Goal: Task Accomplishment & Management: Manage account settings

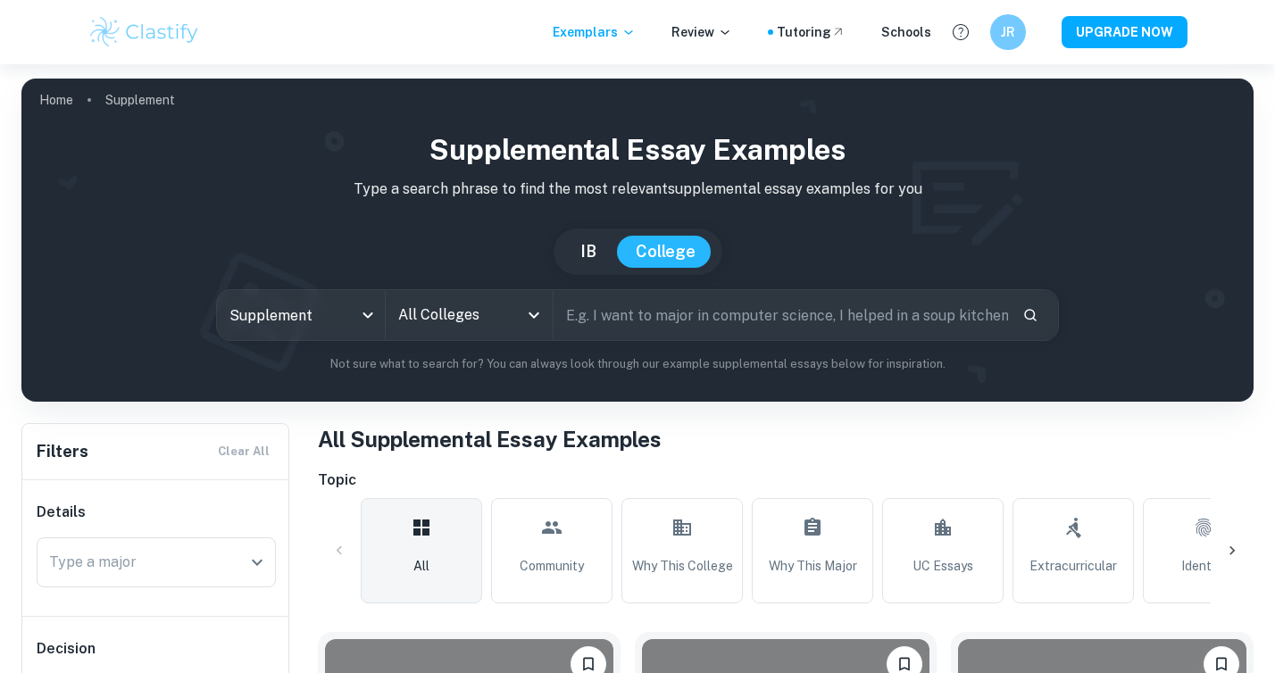
click at [727, 327] on input "text" at bounding box center [781, 315] width 455 height 50
click at [1173, 23] on button "UPGRADE NOW" at bounding box center [1125, 32] width 126 height 32
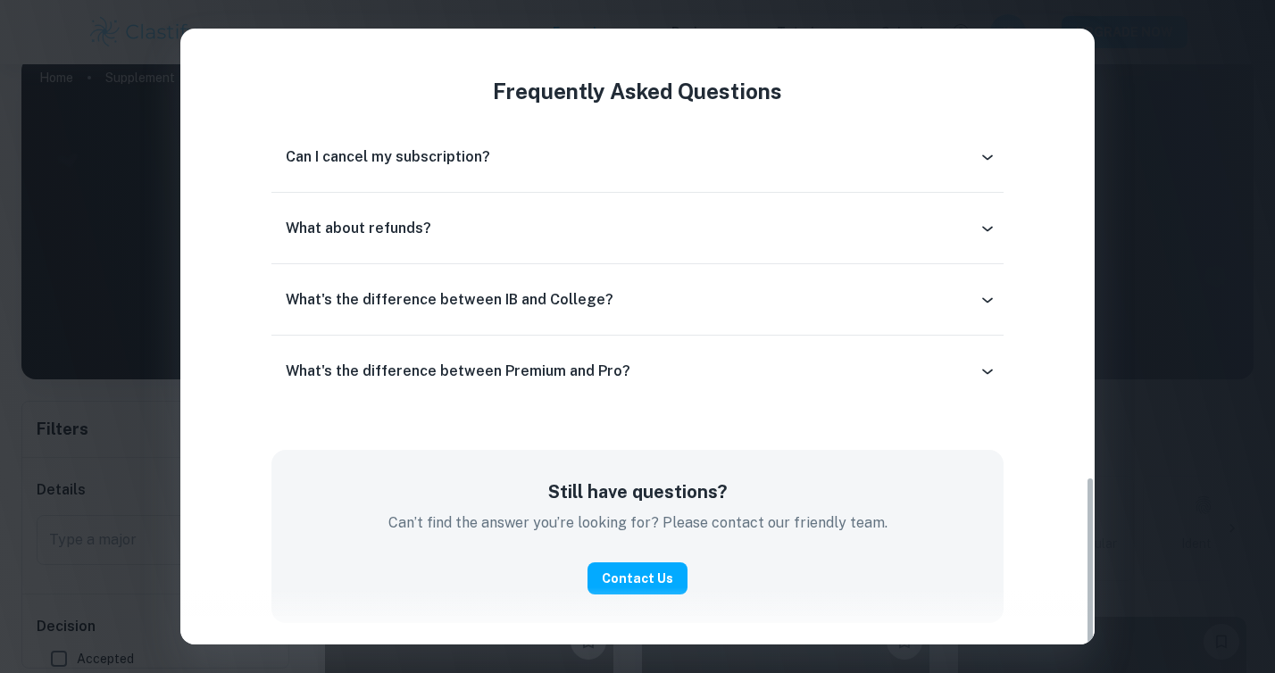
scroll to position [15, 0]
click at [796, 158] on div "Can I cancel my subscription?" at bounding box center [632, 156] width 692 height 21
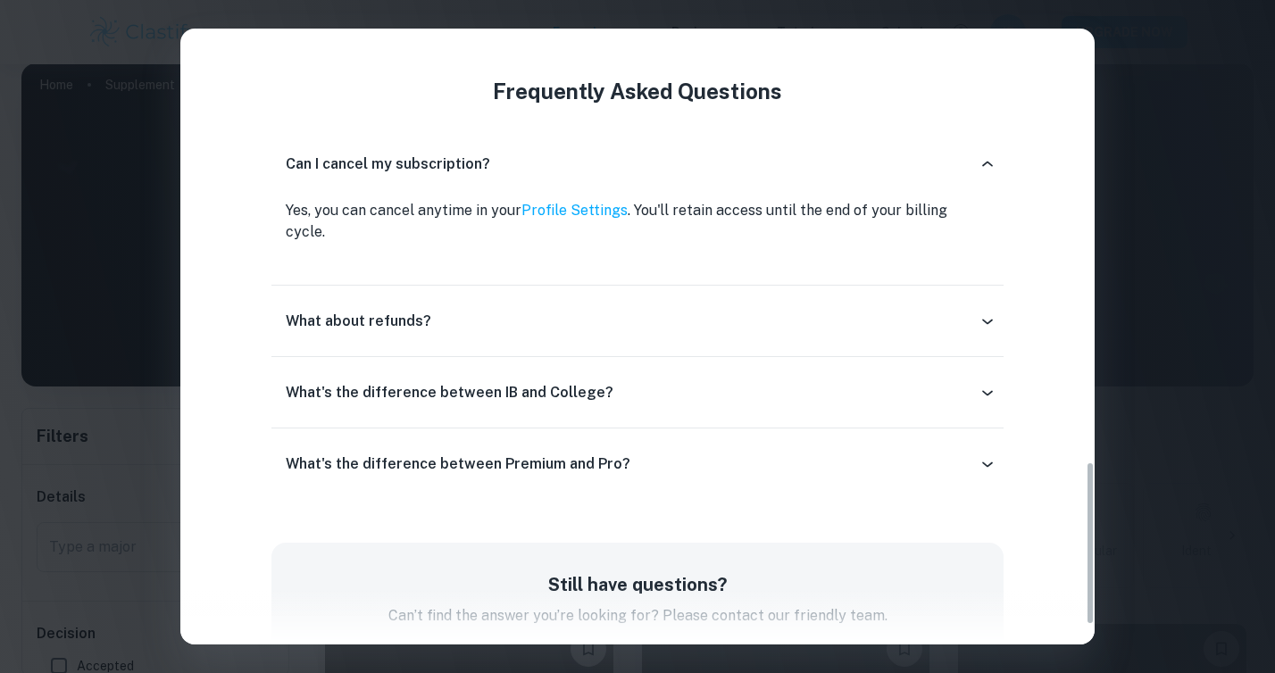
click at [803, 159] on div "Can I cancel my subscription?" at bounding box center [632, 164] width 692 height 21
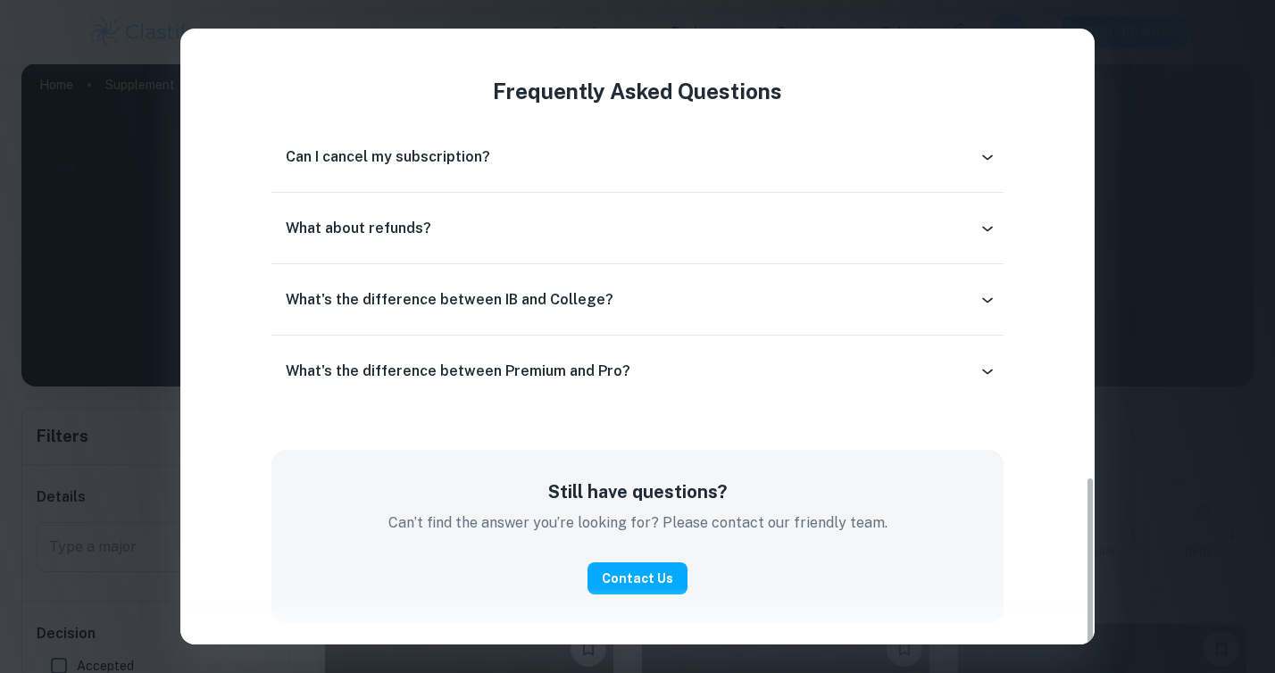
click at [618, 239] on div "What about refunds?" at bounding box center [636, 228] width 731 height 43
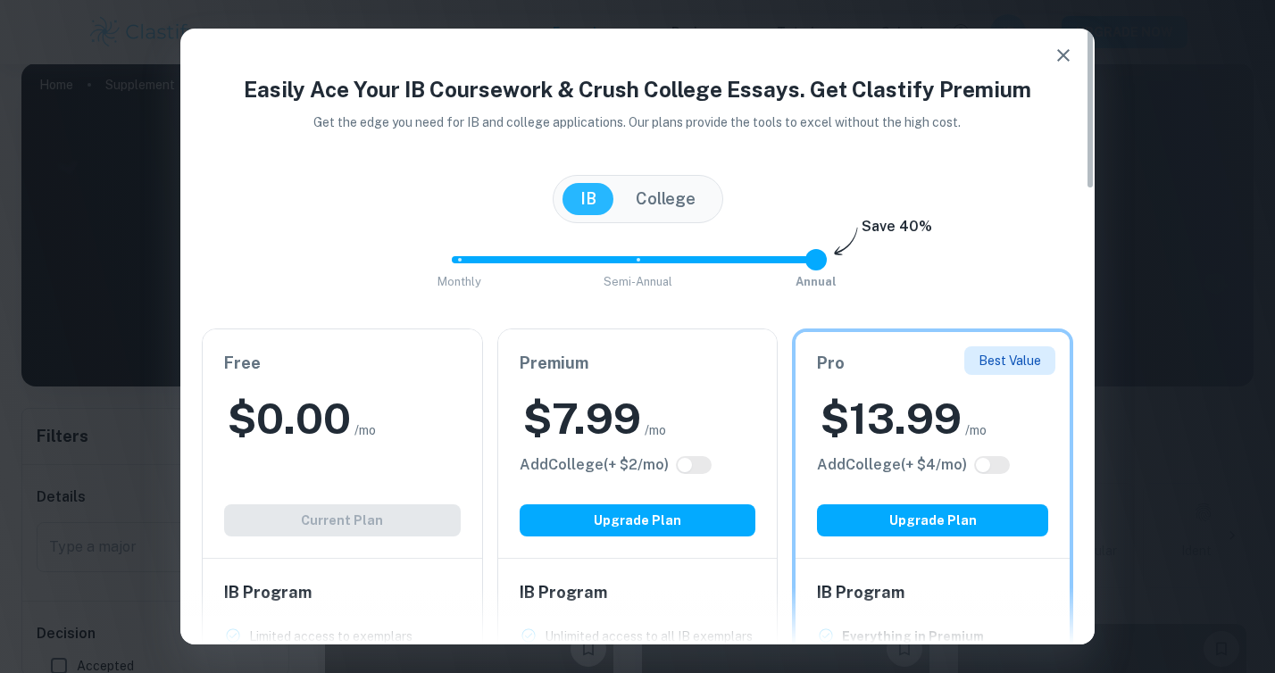
scroll to position [0, 0]
click at [1051, 54] on button "button" at bounding box center [1064, 56] width 36 height 36
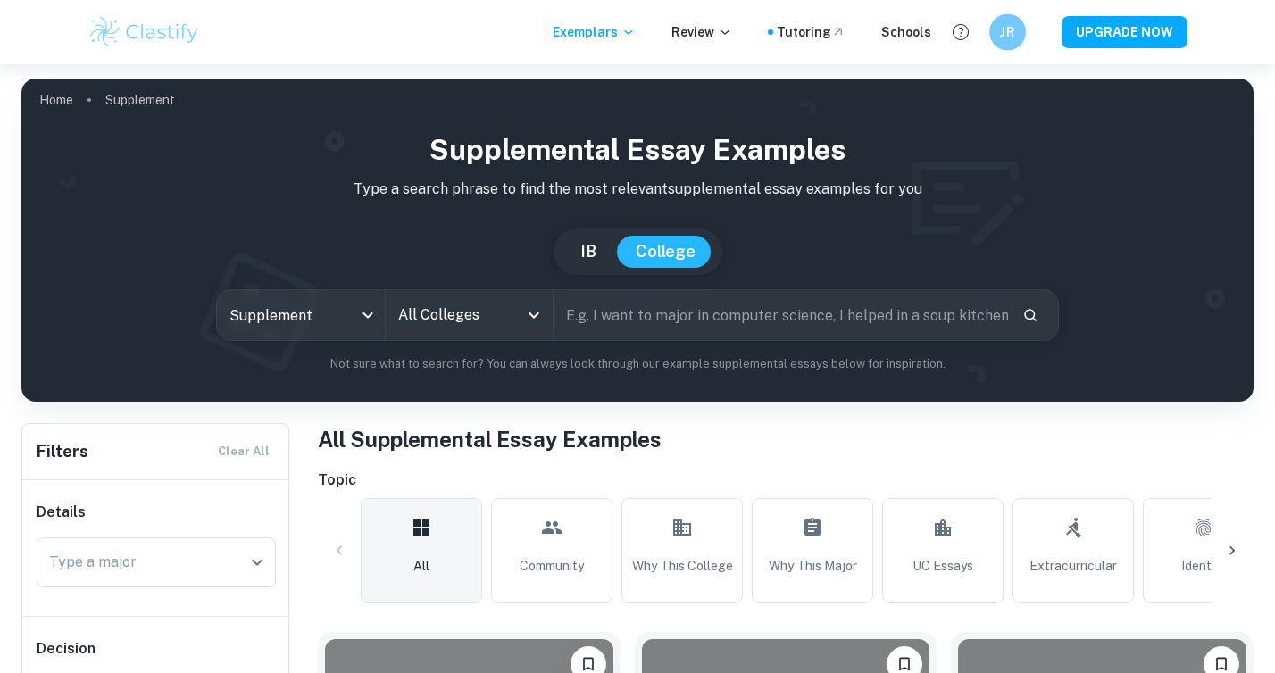
click at [1031, 37] on div "JR" at bounding box center [1026, 32] width 73 height 37
click at [1014, 37] on h6 "JR" at bounding box center [1007, 32] width 21 height 21
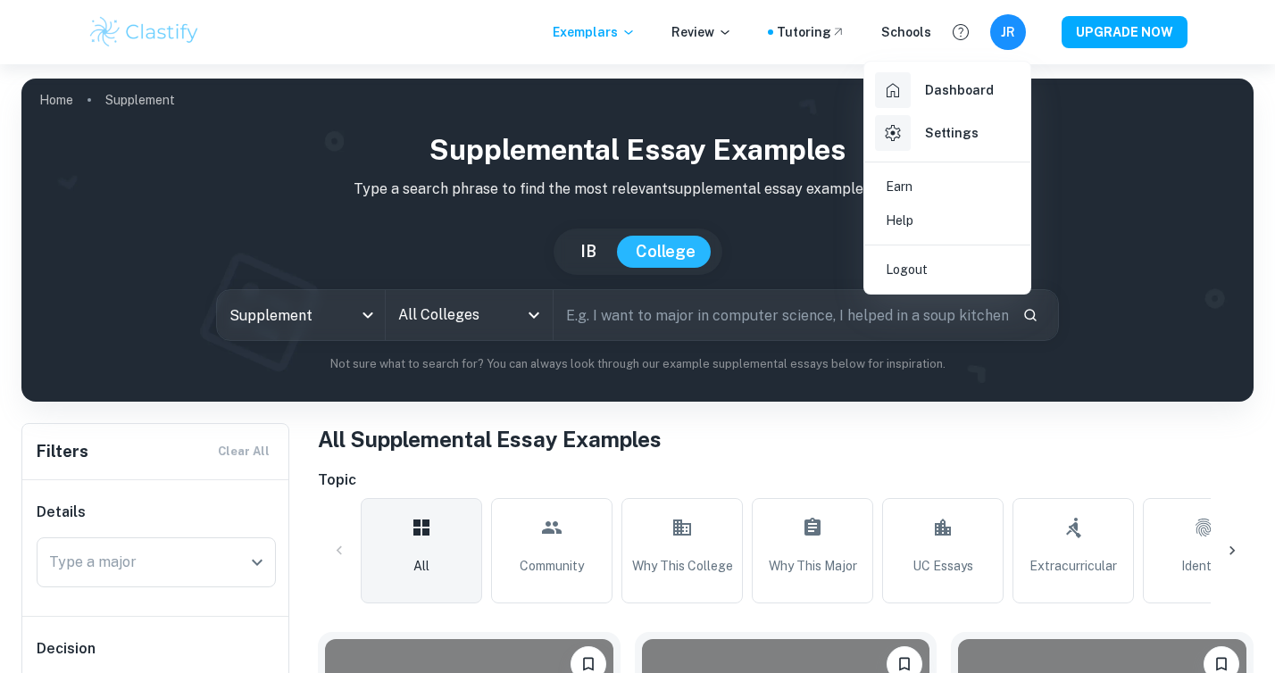
click at [960, 88] on h6 "Dashboard" at bounding box center [959, 90] width 69 height 20
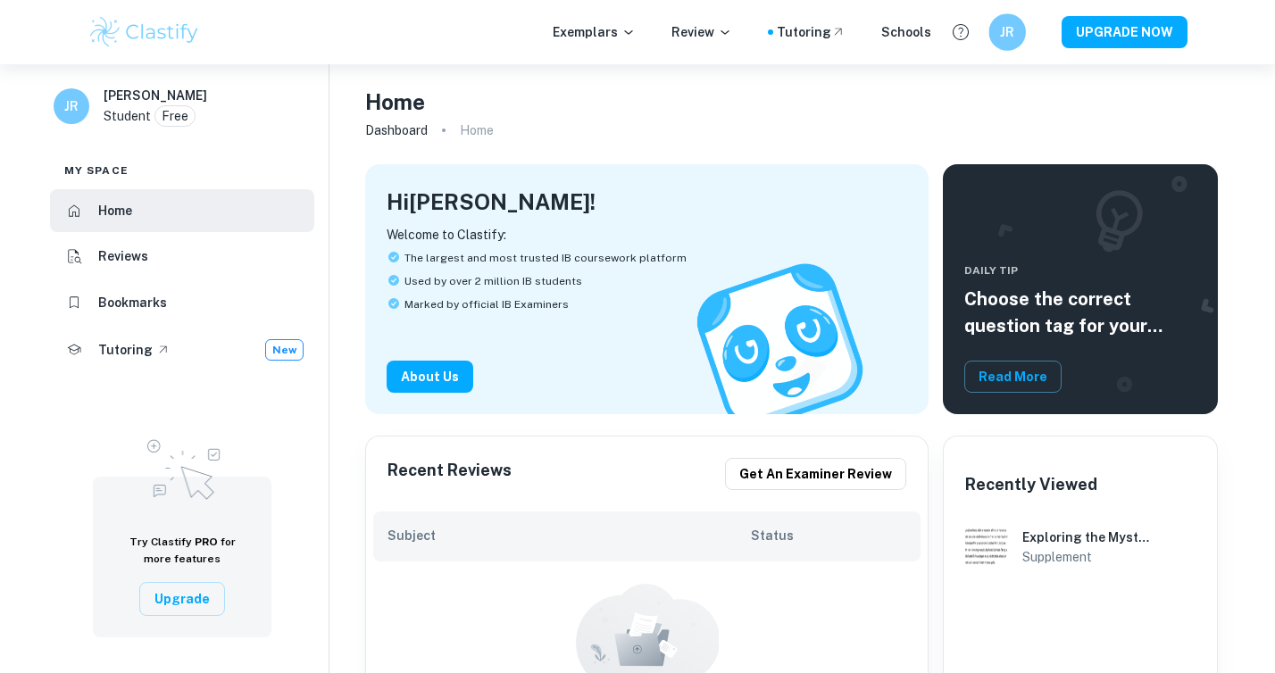
click at [1001, 38] on h6 "JR" at bounding box center [1007, 32] width 21 height 21
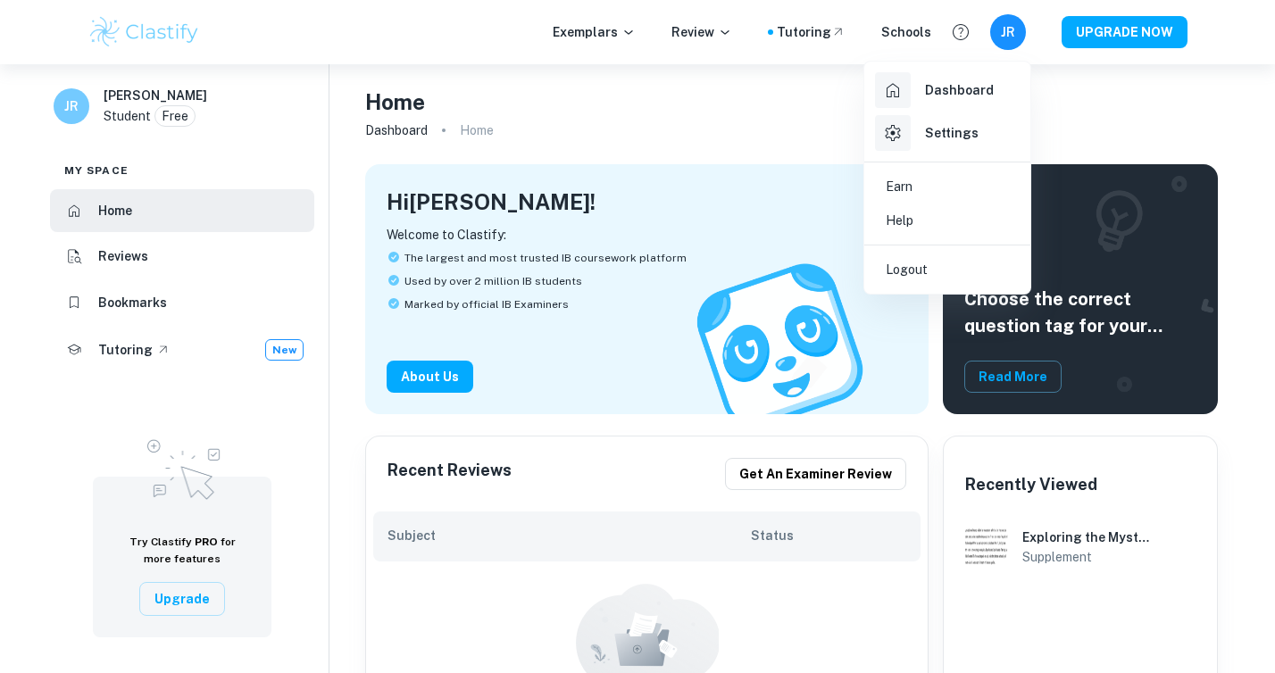
click at [1001, 38] on div at bounding box center [637, 336] width 1275 height 673
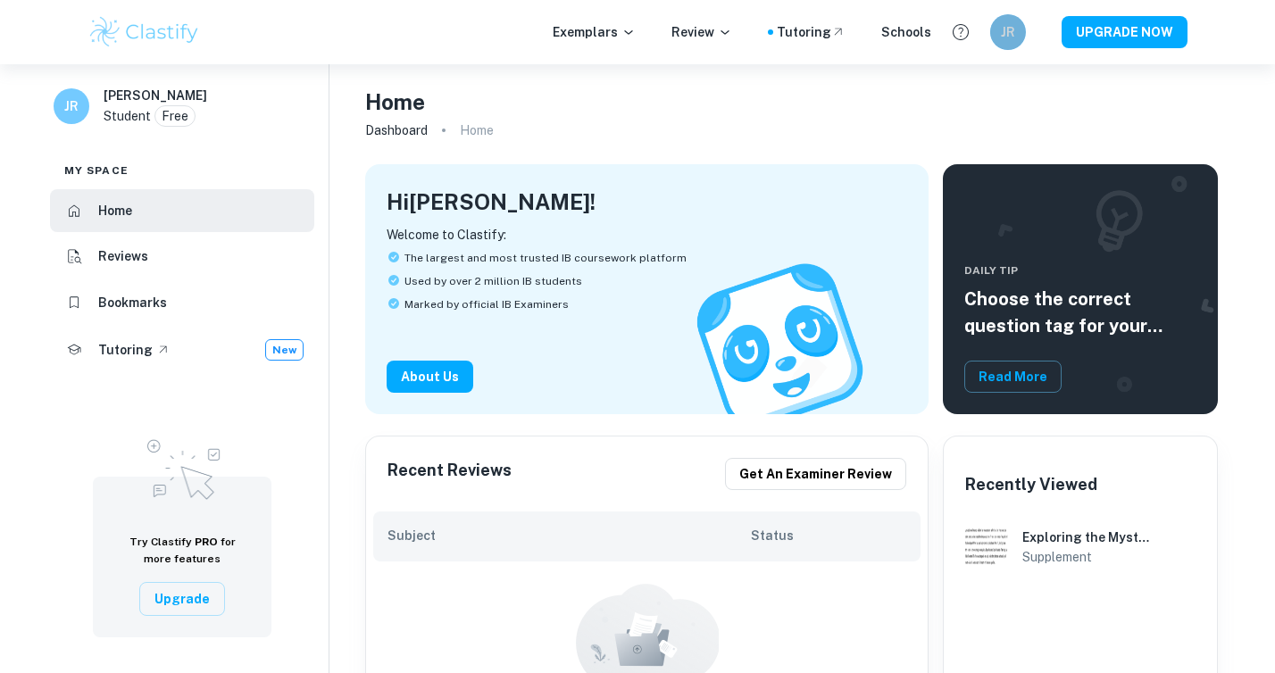
click at [1001, 38] on h6 "JR" at bounding box center [1008, 32] width 21 height 20
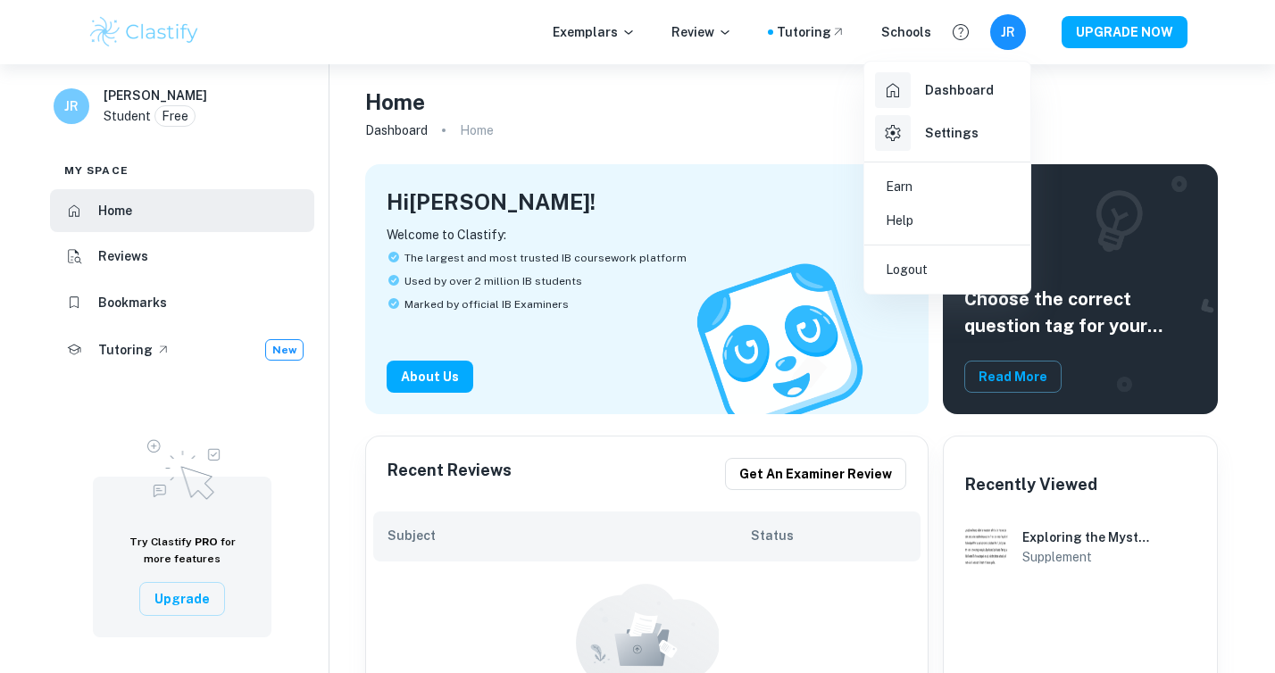
click at [1001, 38] on div at bounding box center [637, 336] width 1275 height 673
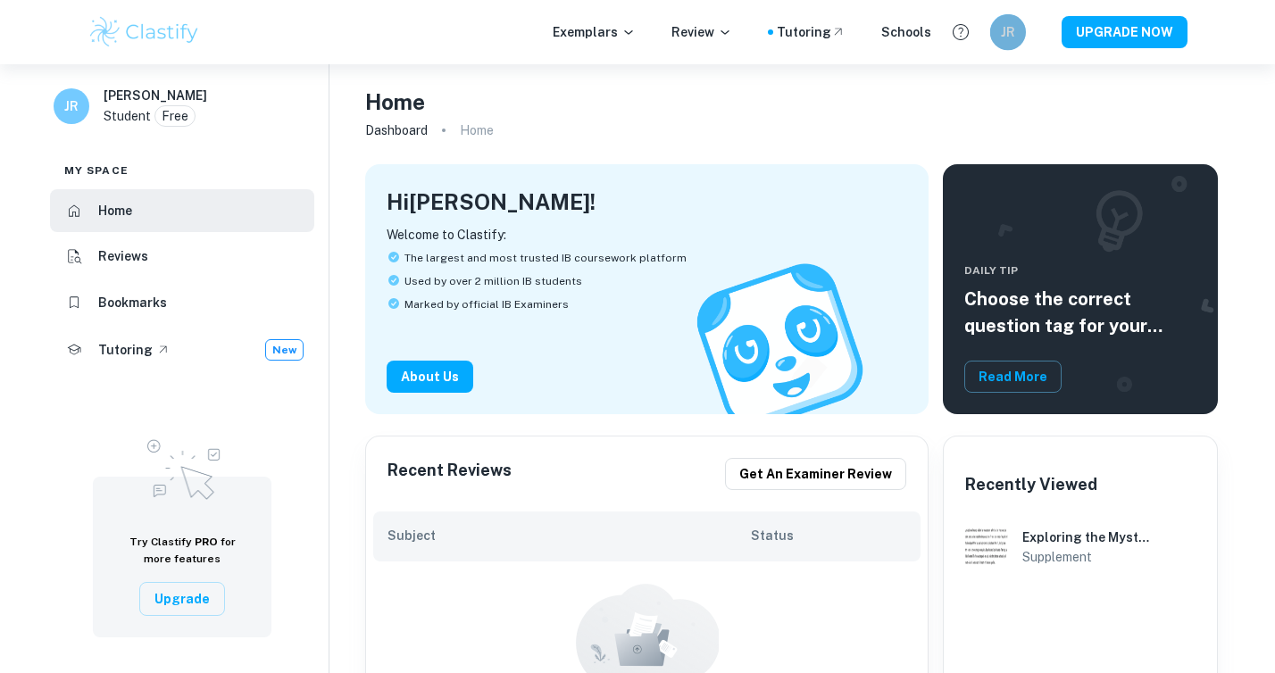
click at [1001, 38] on h6 "JR" at bounding box center [1008, 32] width 21 height 20
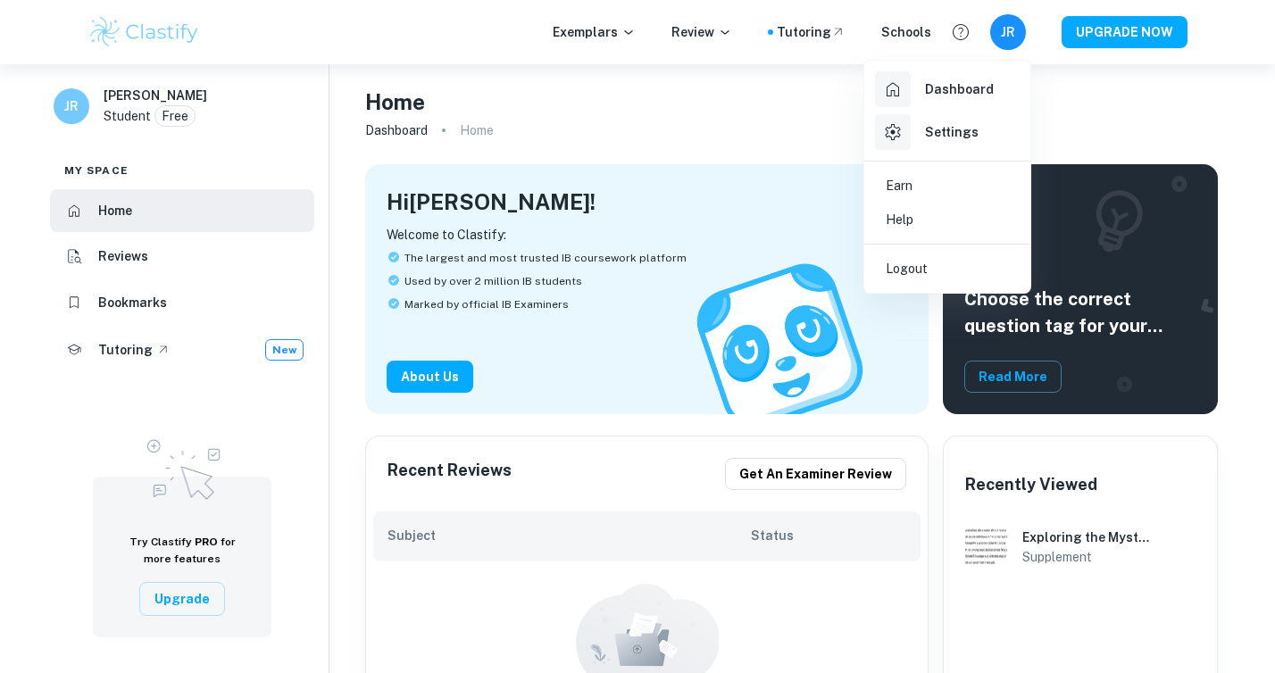
click at [1001, 38] on div at bounding box center [637, 336] width 1275 height 673
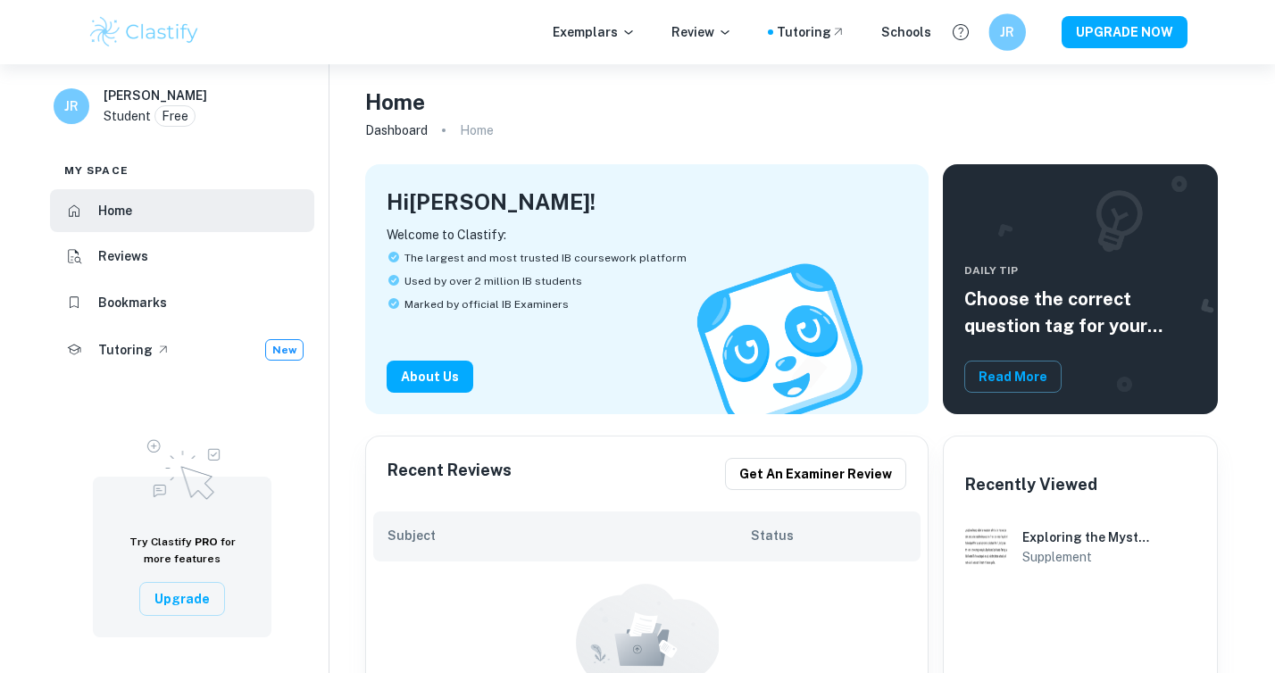
click at [1001, 38] on h6 "JR" at bounding box center [1007, 32] width 21 height 21
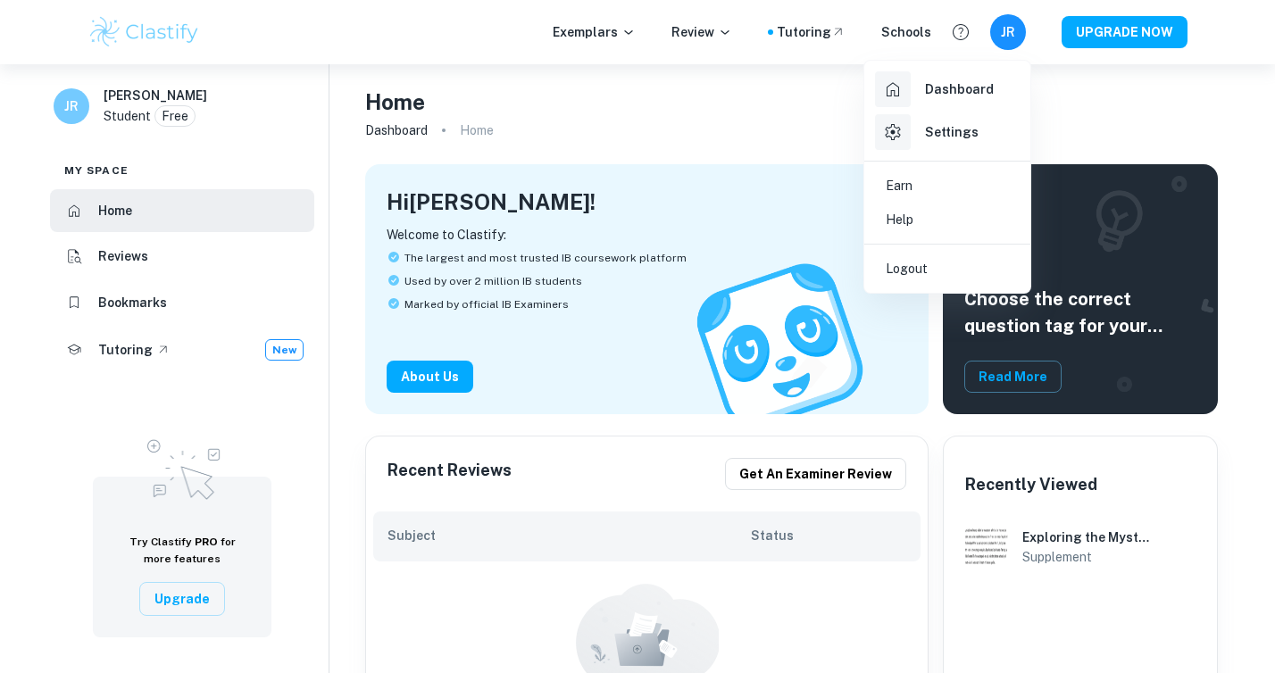
click at [1001, 38] on div at bounding box center [637, 336] width 1275 height 673
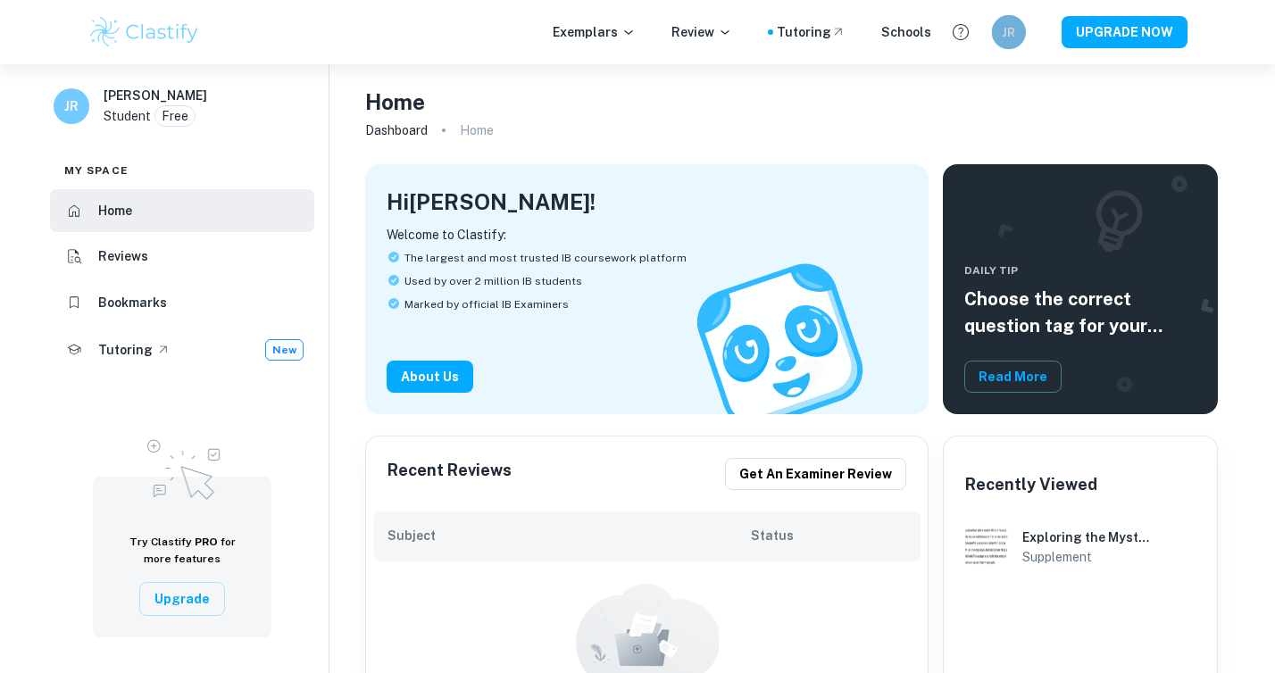
click at [1001, 38] on h6 "JR" at bounding box center [1009, 31] width 20 height 19
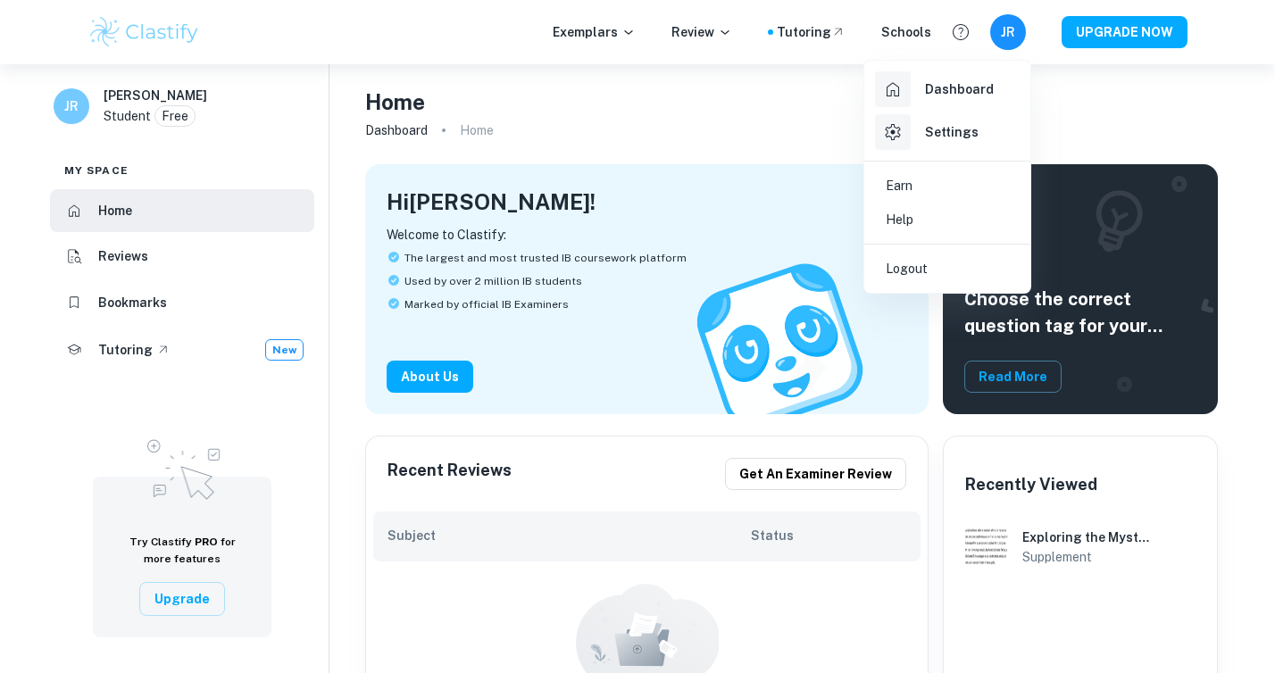
click at [990, 114] on link "Settings" at bounding box center [948, 132] width 152 height 43
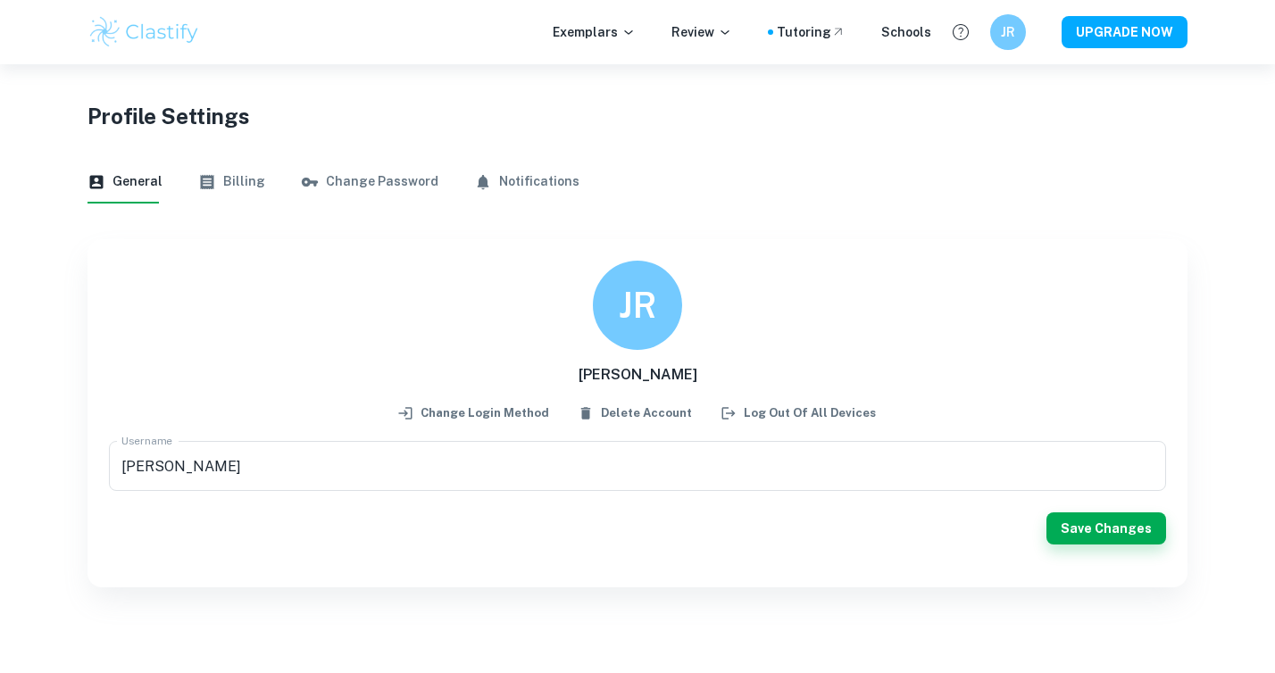
click at [241, 182] on button "Billing" at bounding box center [231, 182] width 67 height 43
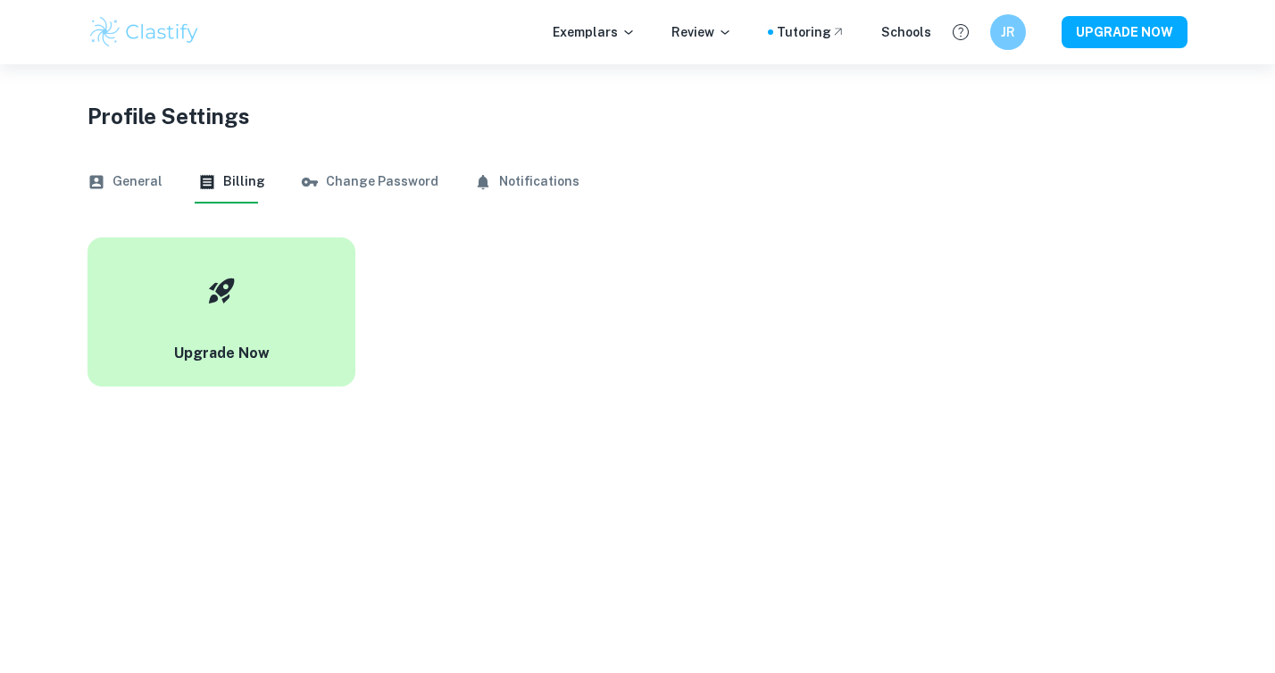
click at [242, 332] on button "Upgrade Now" at bounding box center [222, 312] width 268 height 149
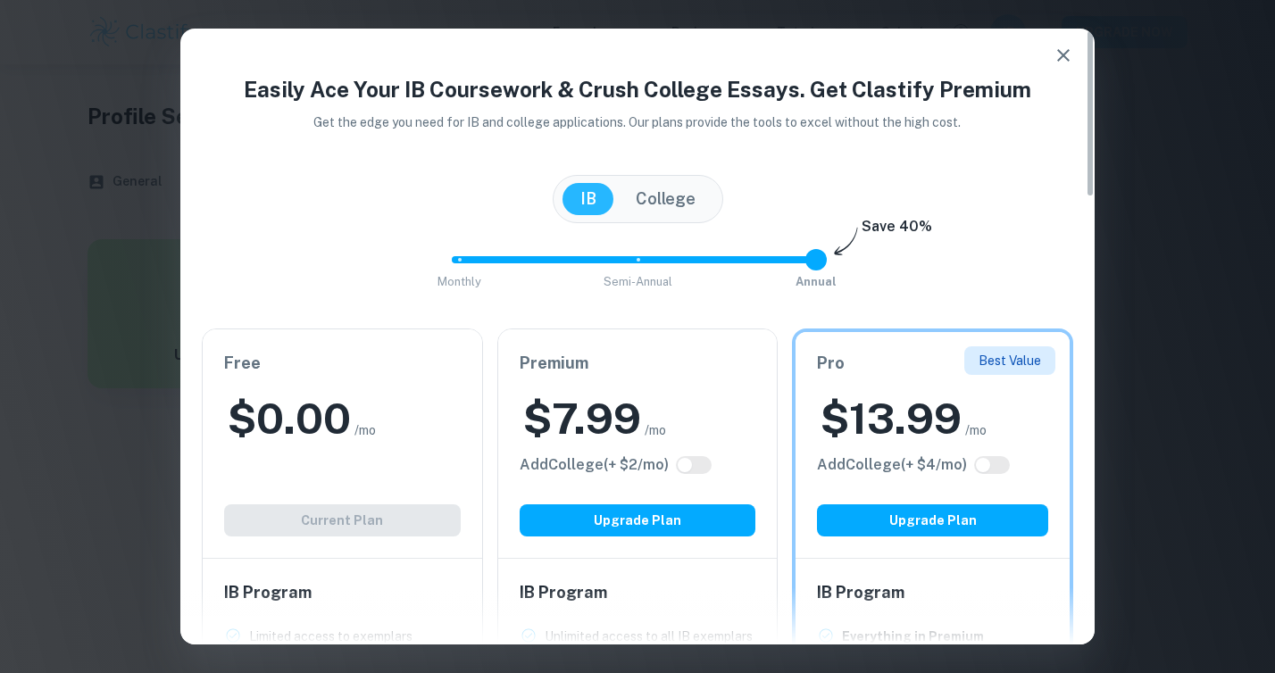
scroll to position [5, 0]
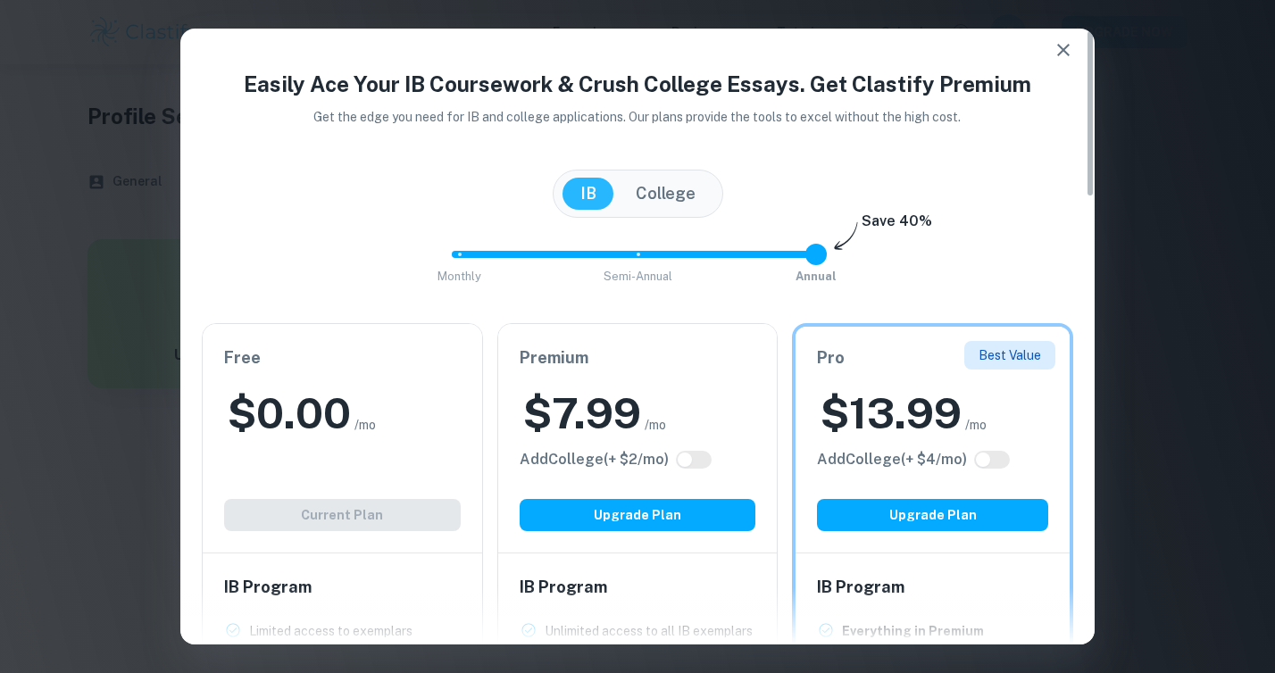
type input "1"
drag, startPoint x: 824, startPoint y: 253, endPoint x: 685, endPoint y: 266, distance: 140.0
click at [686, 266] on span "Monthly Semi-Annual Annual" at bounding box center [637, 254] width 357 height 30
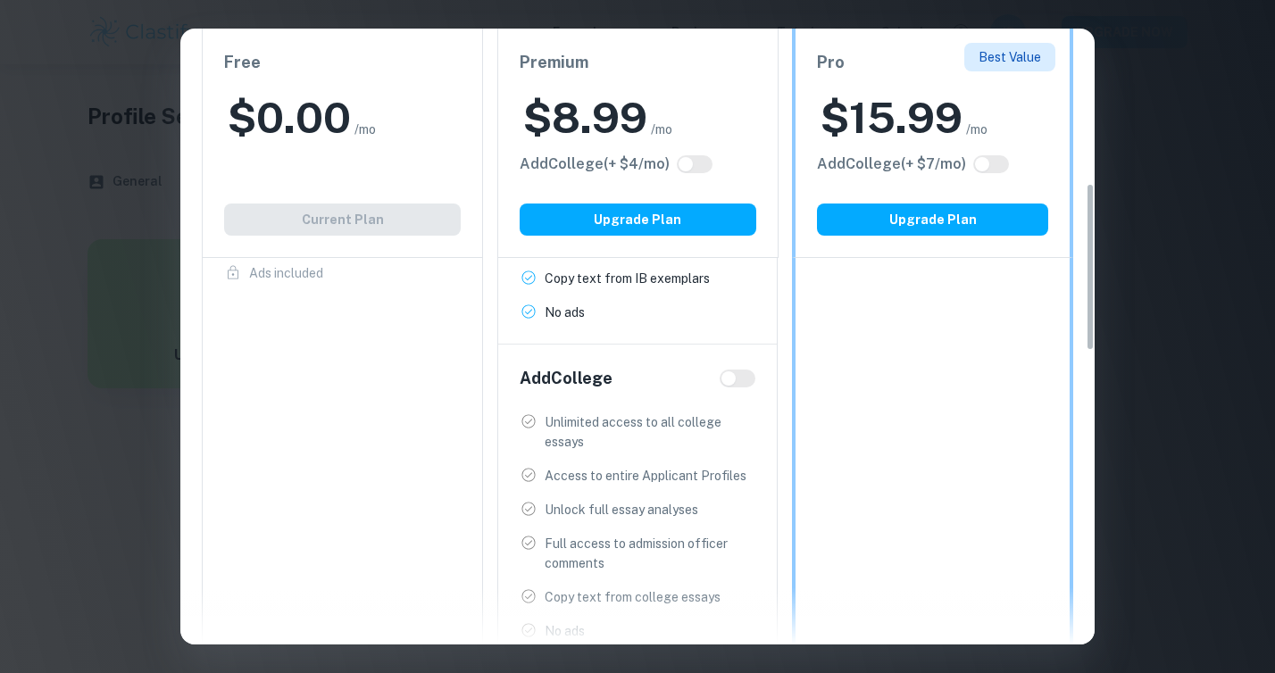
scroll to position [557, 0]
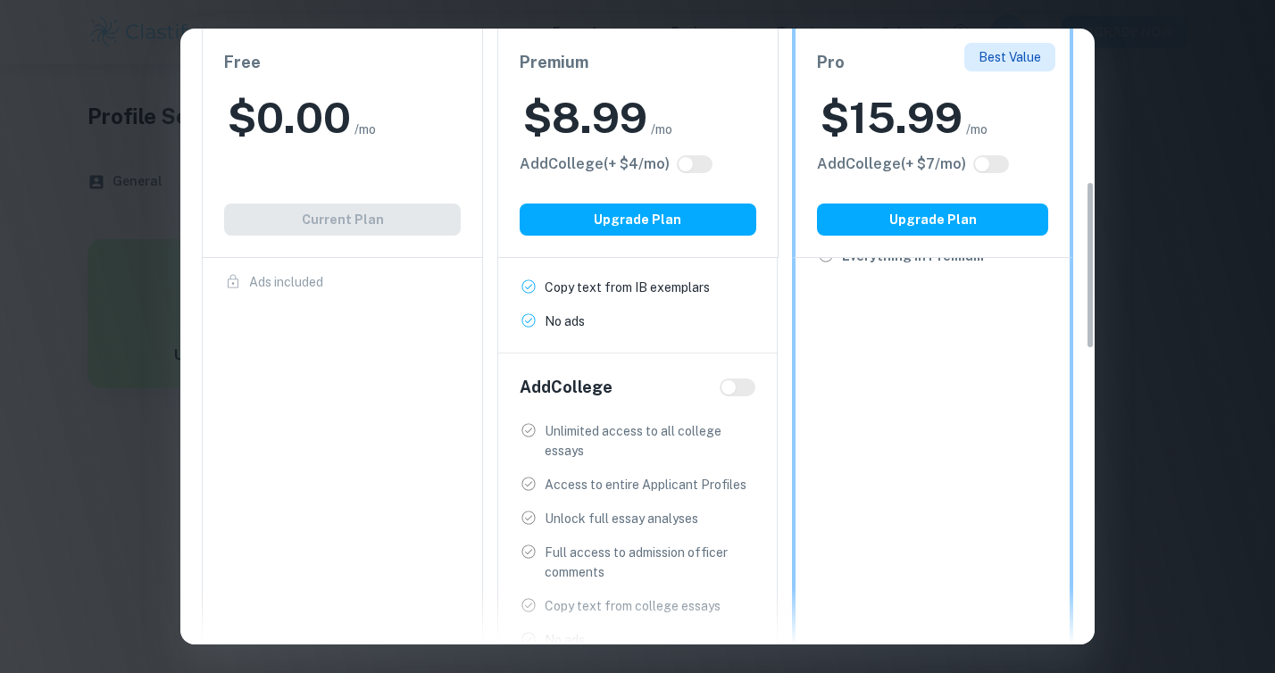
click at [727, 395] on span at bounding box center [738, 388] width 36 height 18
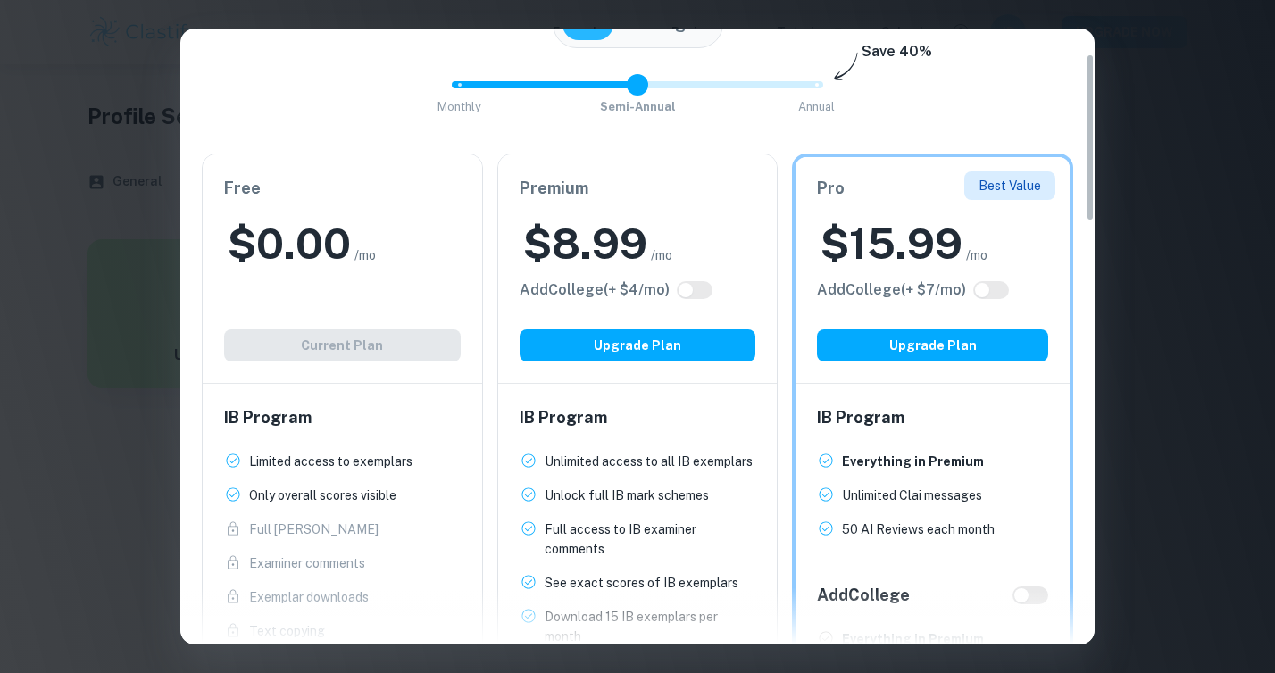
scroll to position [0, 0]
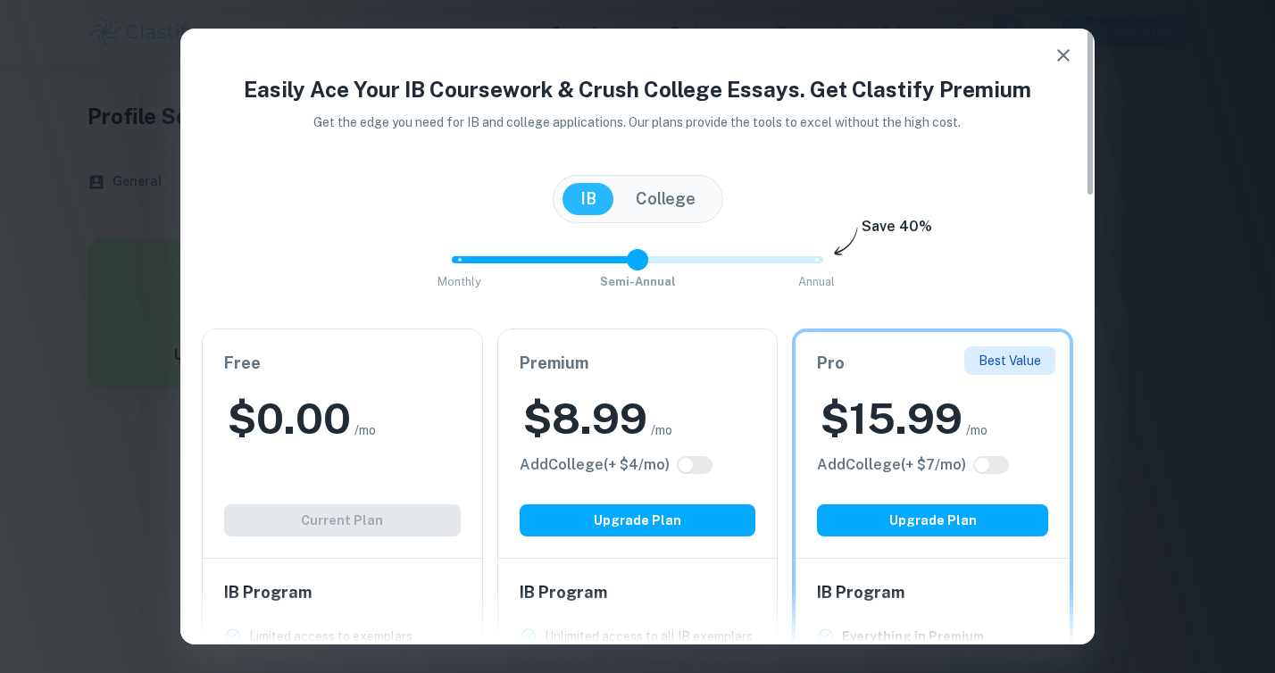
click at [1063, 56] on icon "button" at bounding box center [1063, 55] width 13 height 13
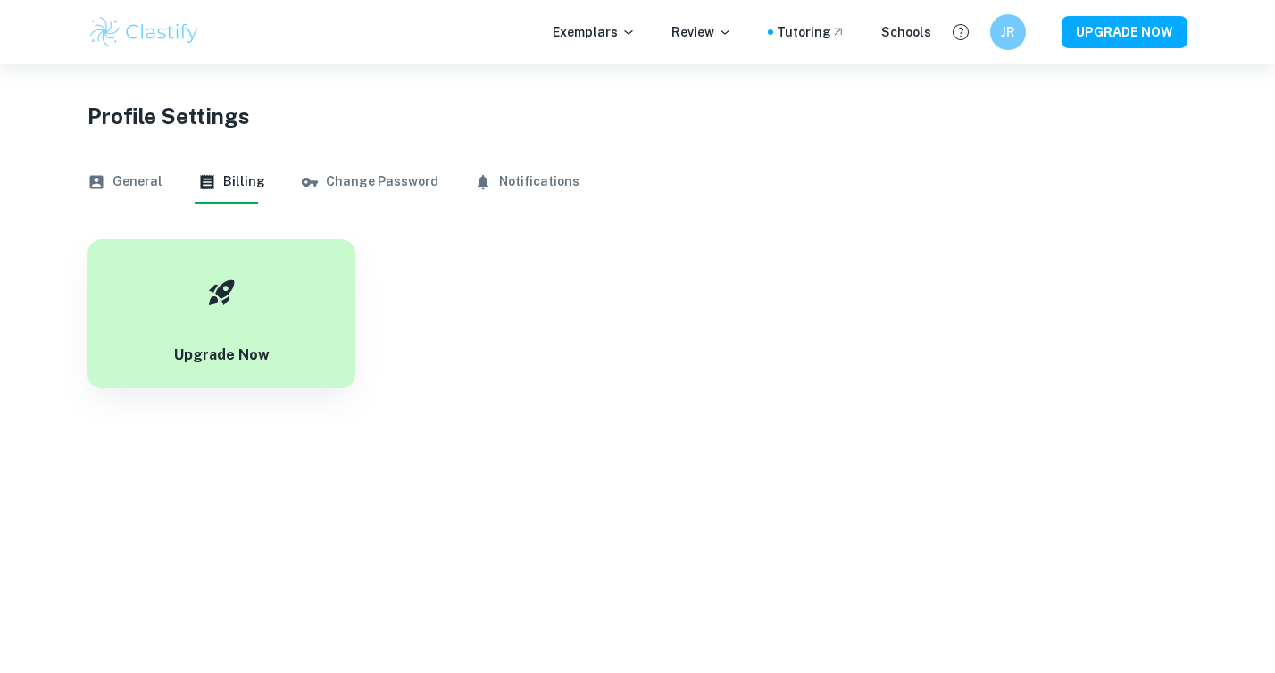
click at [150, 40] on img at bounding box center [144, 32] width 113 height 36
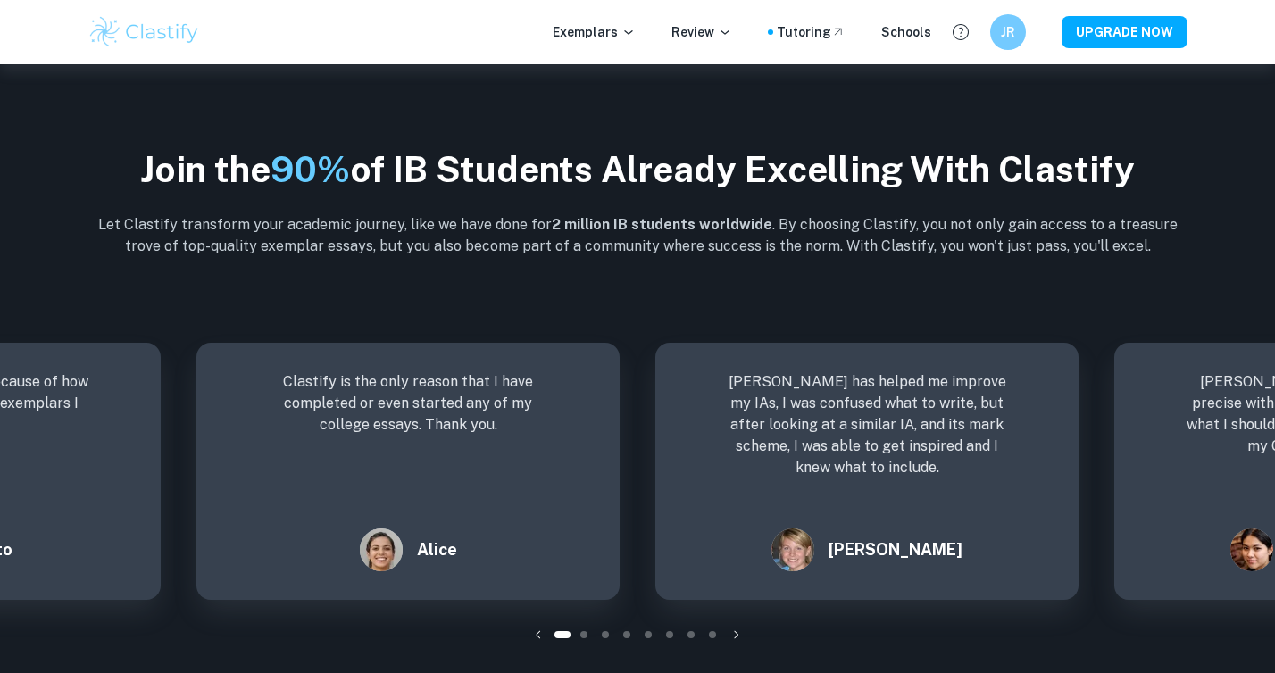
scroll to position [2330, 0]
